Goal: Find specific page/section: Find specific page/section

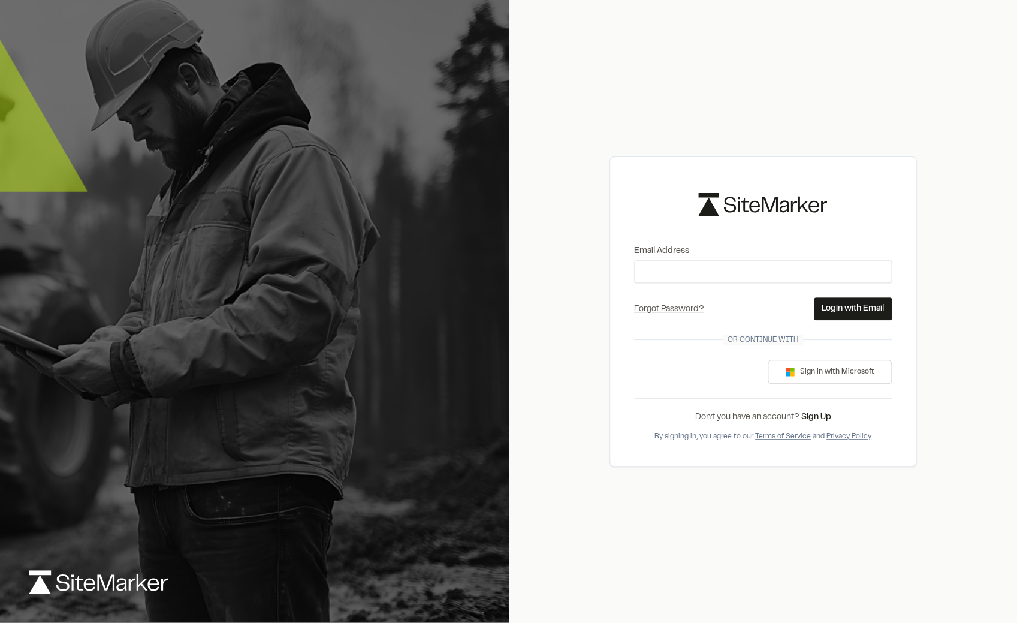
click at [723, 371] on div "Fazer login com o Google. Abre em uma nova guia" at bounding box center [702, 371] width 137 height 26
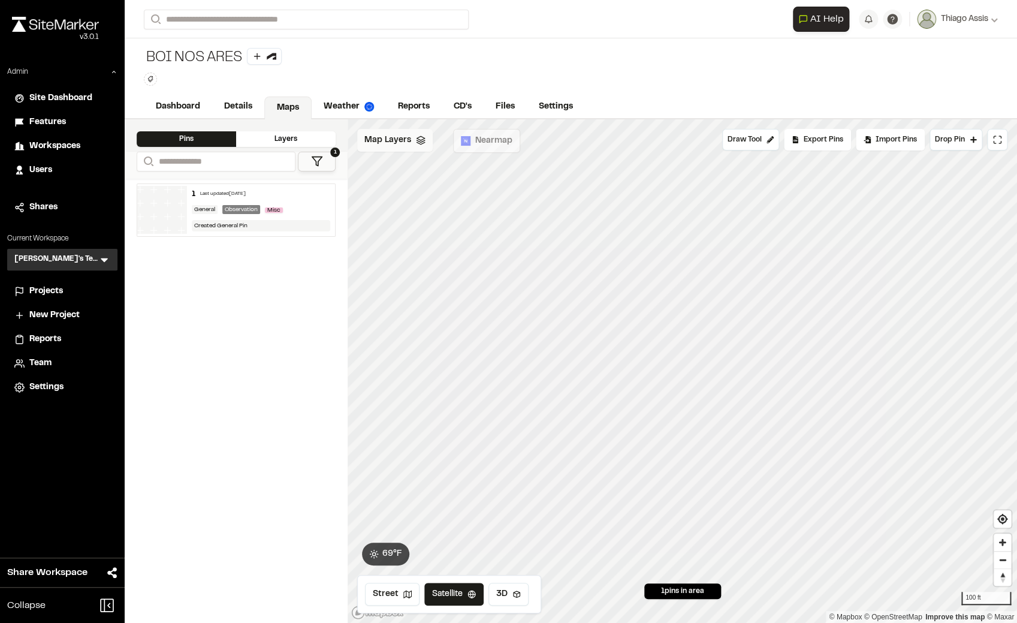
click at [406, 146] on span "Map Layers" at bounding box center [387, 140] width 47 height 13
